Goal: Use online tool/utility

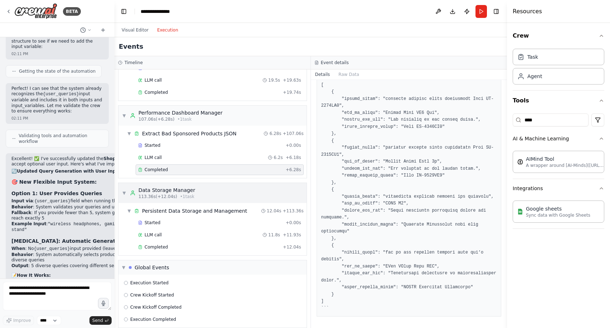
scroll to position [407, 0]
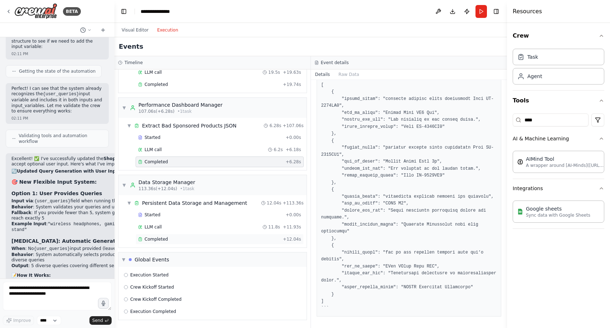
click at [187, 239] on div "Completed" at bounding box center [209, 239] width 142 height 6
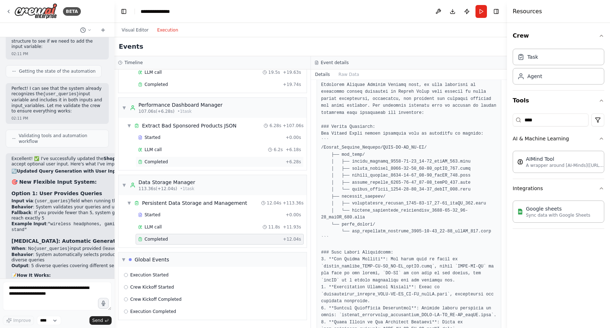
click at [192, 163] on div "Completed" at bounding box center [210, 162] width 145 height 6
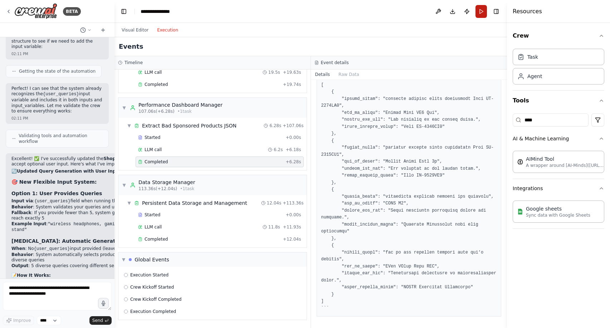
click at [480, 11] on button "Run" at bounding box center [481, 11] width 11 height 13
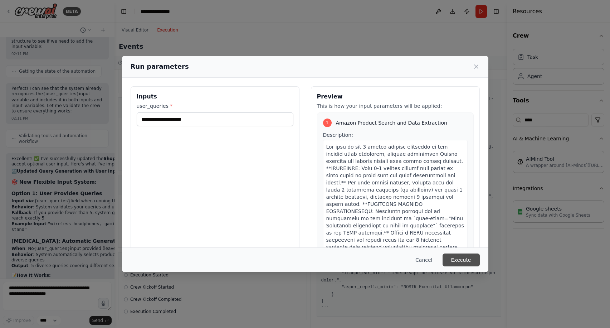
click at [465, 256] on button "Execute" at bounding box center [461, 259] width 37 height 13
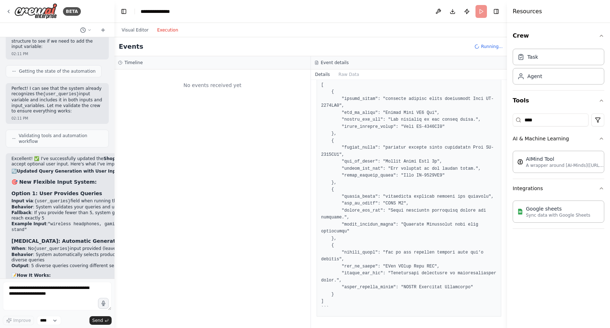
scroll to position [0, 0]
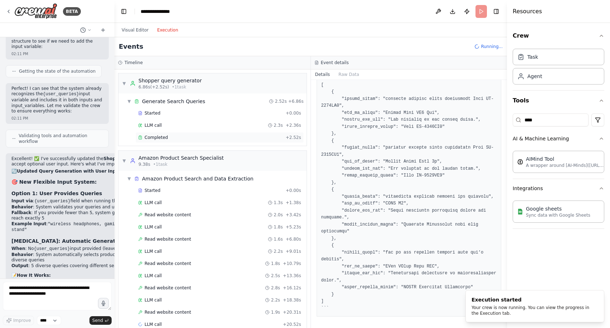
click at [175, 138] on div "Completed" at bounding box center [210, 138] width 145 height 6
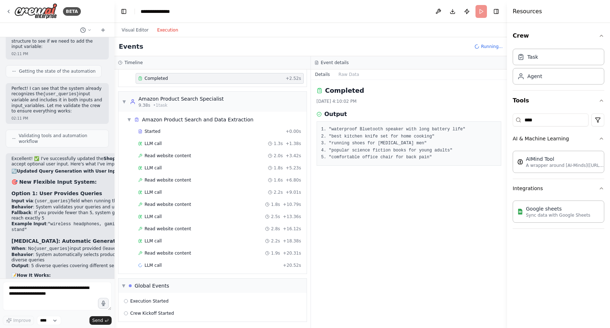
scroll to position [61, 0]
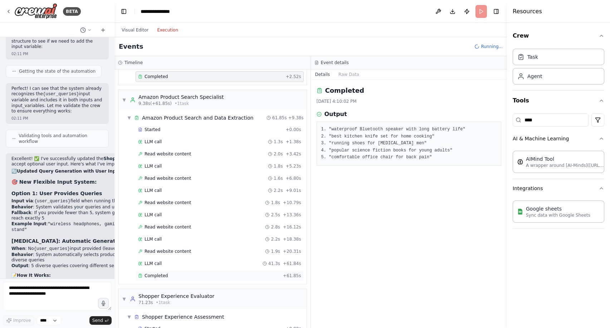
click at [186, 276] on div "Completed" at bounding box center [209, 276] width 142 height 6
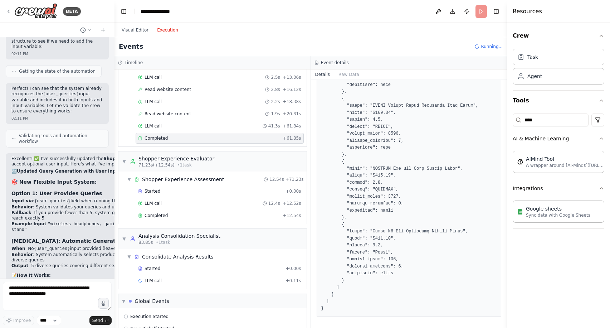
scroll to position [205, 0]
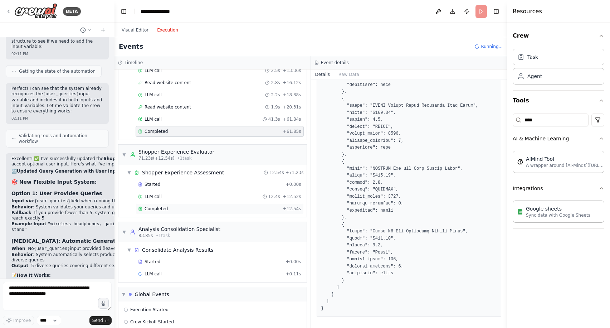
click at [163, 205] on div "Completed + 12.54s" at bounding box center [220, 208] width 168 height 11
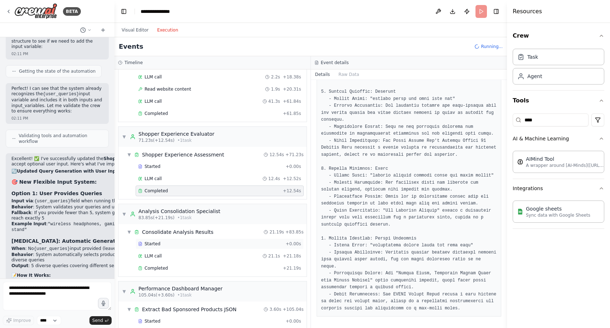
scroll to position [229, 0]
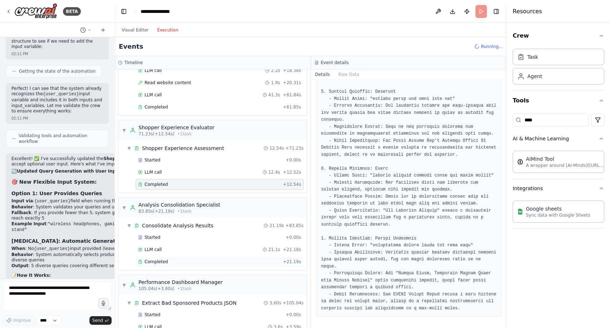
click at [243, 263] on div "Completed" at bounding box center [209, 262] width 142 height 6
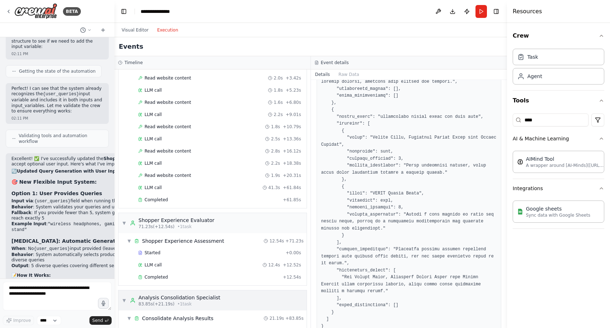
scroll to position [143, 0]
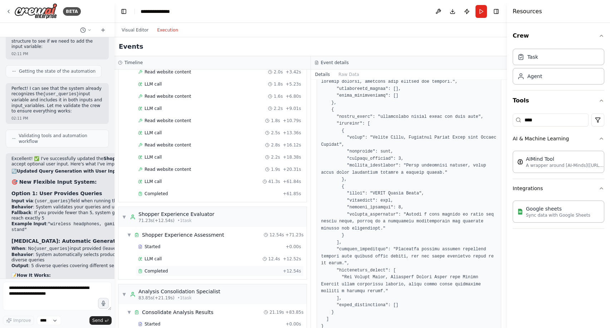
click at [214, 271] on div "Completed" at bounding box center [209, 271] width 142 height 6
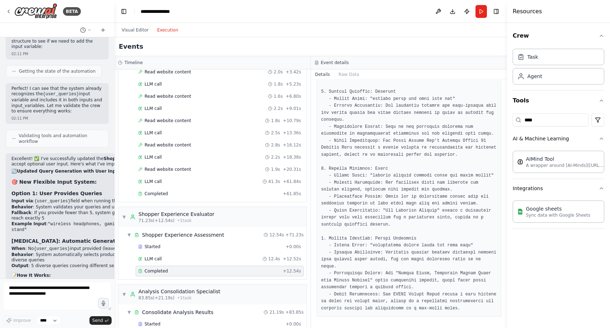
scroll to position [233, 0]
click at [157, 190] on div "Completed + 61.85s" at bounding box center [220, 193] width 168 height 11
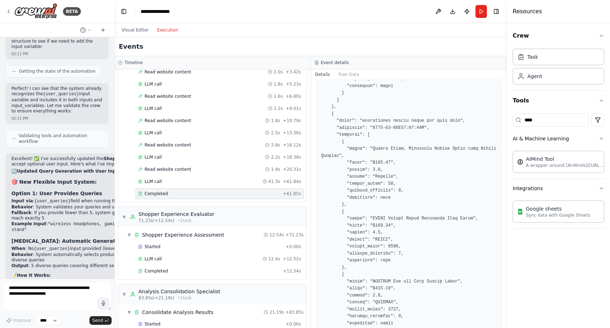
scroll to position [1259, 0]
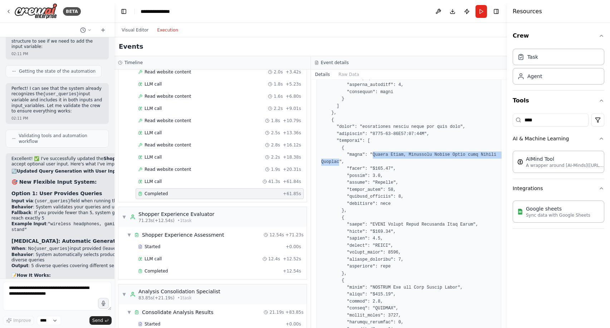
drag, startPoint x: 373, startPoint y: 154, endPoint x: 358, endPoint y: 163, distance: 17.5
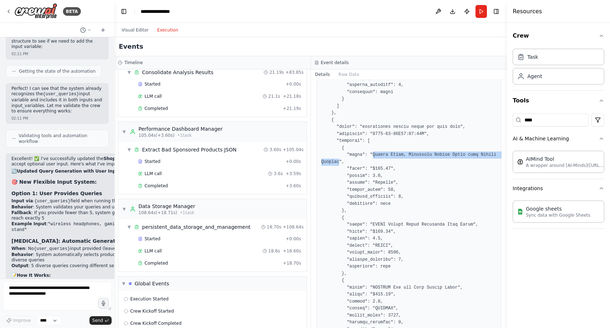
scroll to position [407, 0]
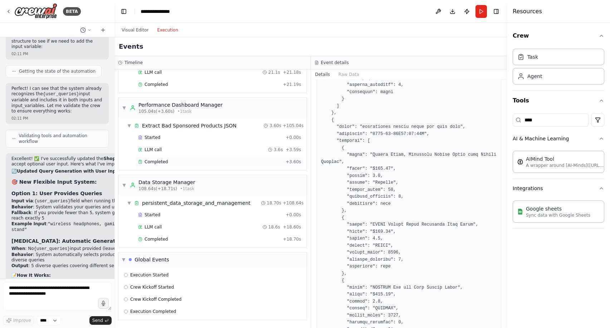
click at [171, 165] on div "Completed + 3.60s" at bounding box center [220, 161] width 168 height 11
